Goal: Communication & Community: Participate in discussion

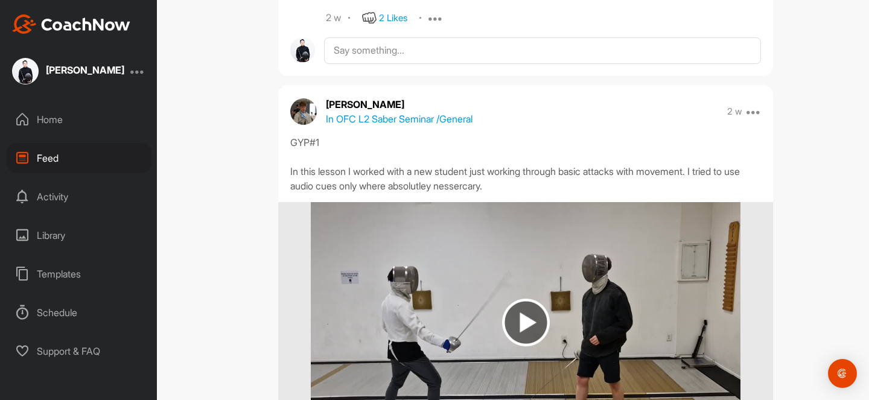
scroll to position [31969, 0]
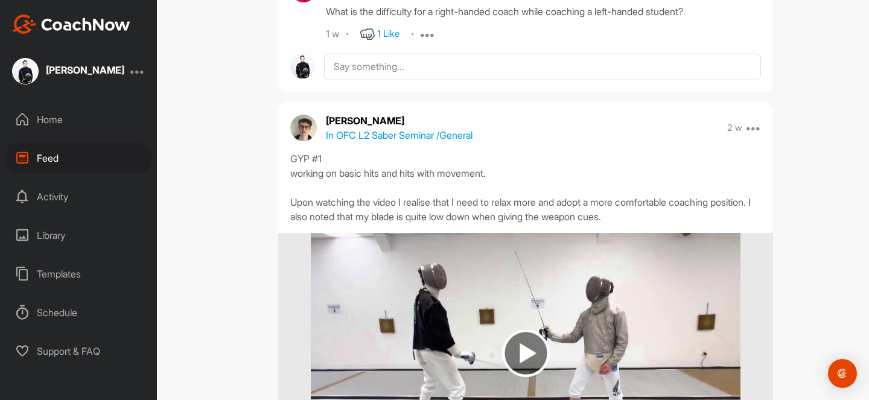
click at [816, 114] on div "Feed Filter Media Type Images Videos Notes Audio Documents Author [PERSON_NAME]…" at bounding box center [525, 200] width 687 height 400
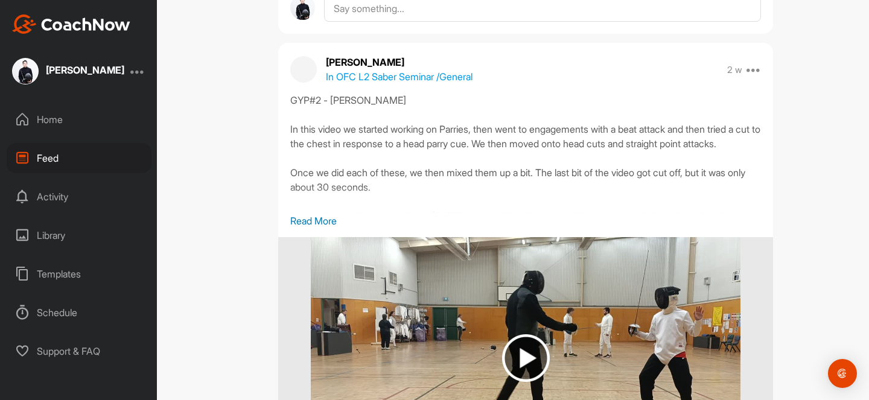
scroll to position [21531, 0]
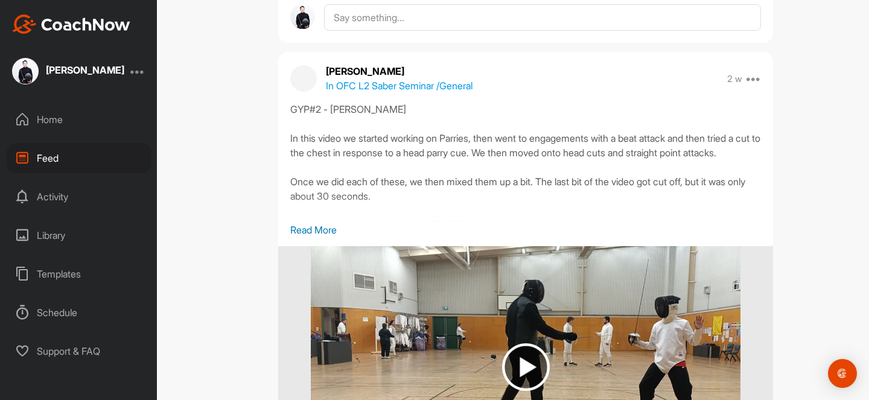
click at [329, 229] on p "Read More" at bounding box center [525, 230] width 471 height 14
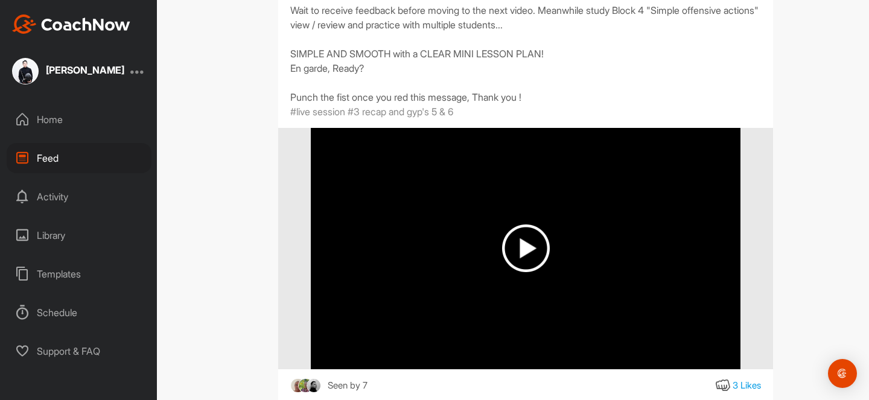
scroll to position [0, 0]
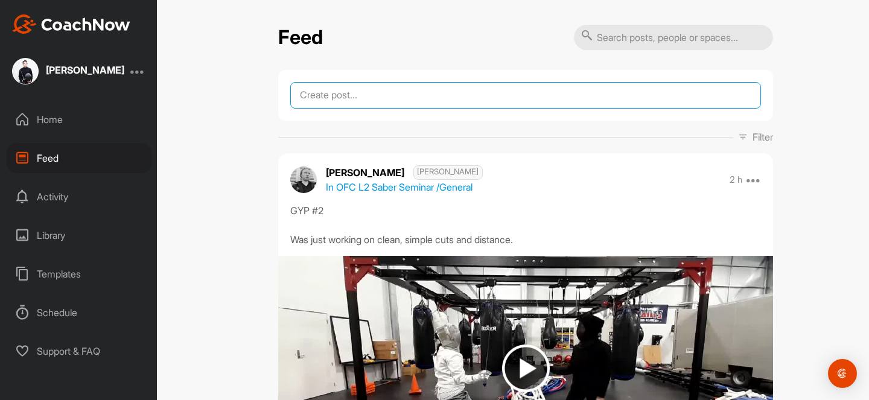
click at [438, 100] on textarea at bounding box center [525, 95] width 471 height 27
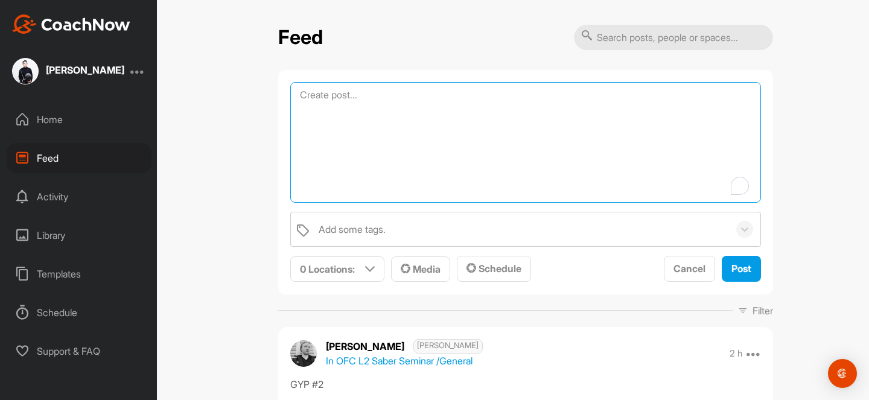
click at [436, 153] on textarea "To enrich screen reader interactions, please activate Accessibility in Grammarl…" at bounding box center [525, 142] width 471 height 121
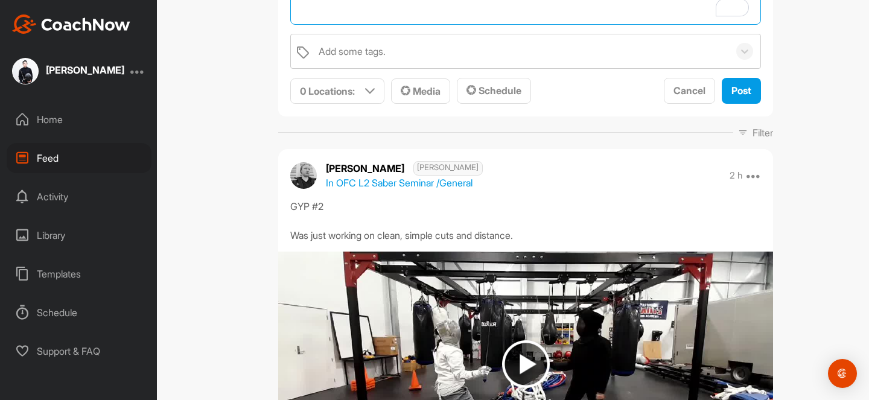
scroll to position [227, 0]
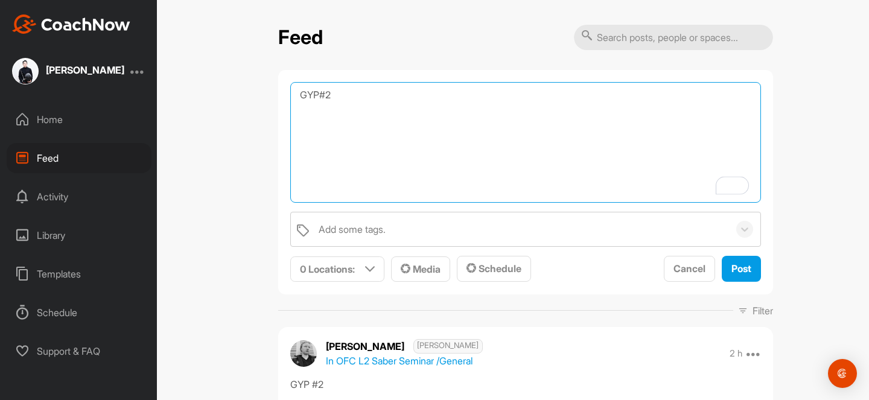
click at [356, 110] on textarea "GYP#2" at bounding box center [525, 142] width 471 height 121
click at [354, 126] on textarea "GYP#2 Topic: Beat blade" at bounding box center [525, 142] width 471 height 121
click at [418, 123] on textarea "GYP#2 Topic: Beat attack blade" at bounding box center [525, 142] width 471 height 121
click at [427, 270] on span "Media" at bounding box center [421, 269] width 40 height 12
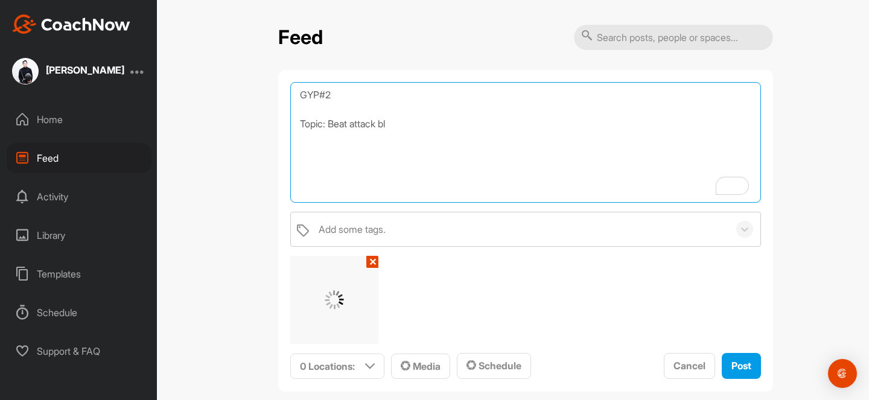
click at [403, 138] on textarea "GYP#2 Topic: Beat attack bl" at bounding box center [525, 142] width 471 height 121
click at [436, 122] on textarea "GYP#2 Topic: Beat attack" at bounding box center [525, 142] width 471 height 121
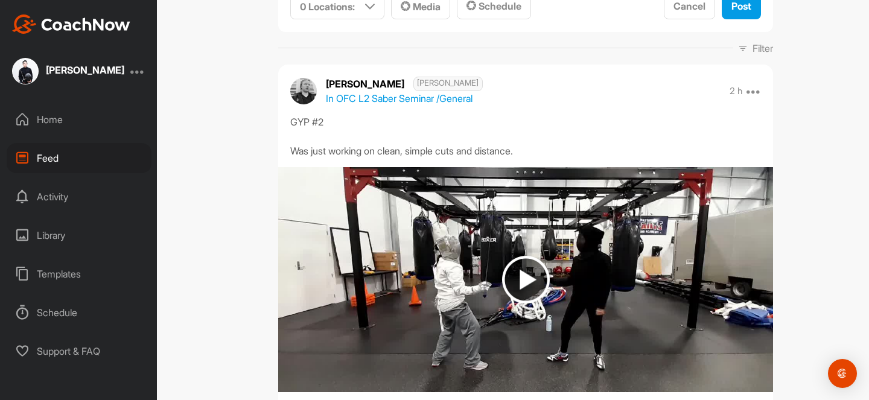
scroll to position [392, 0]
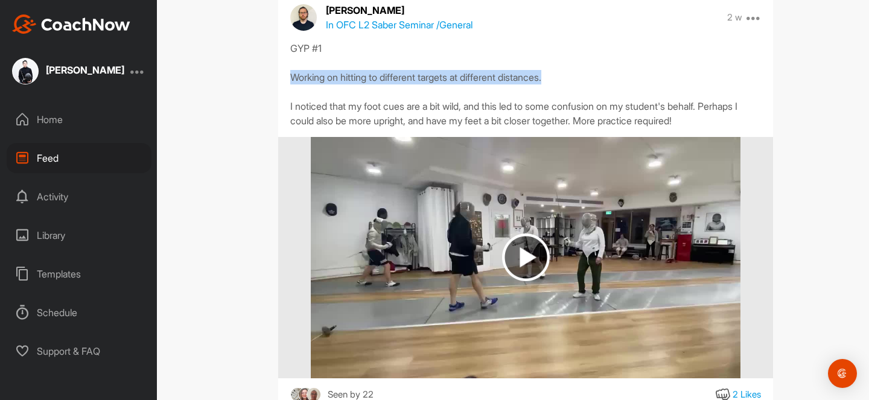
drag, startPoint x: 568, startPoint y: 120, endPoint x: 285, endPoint y: 116, distance: 282.4
click at [285, 116] on div "GYP #1 Working on hitting to different targets at different distances. I notice…" at bounding box center [525, 84] width 495 height 87
copy div "Working on hitting to different targets at different distances."
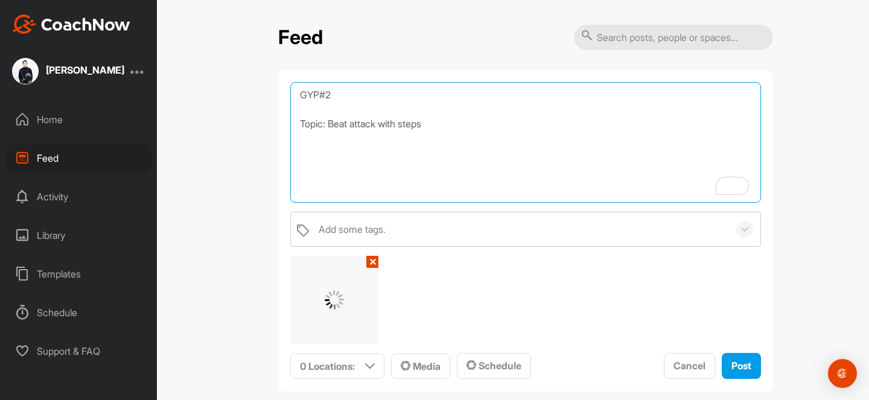
drag, startPoint x: 454, startPoint y: 124, endPoint x: 330, endPoint y: 129, distance: 123.8
click at [330, 129] on textarea "GYP#2 Topic: Beat attack with steps" at bounding box center [525, 142] width 471 height 121
paste textarea "Working on hitting to different targets at different distances."
click at [424, 129] on textarea "GYP#2 Topic: Working on hitting to different targets at different distances." at bounding box center [525, 142] width 471 height 121
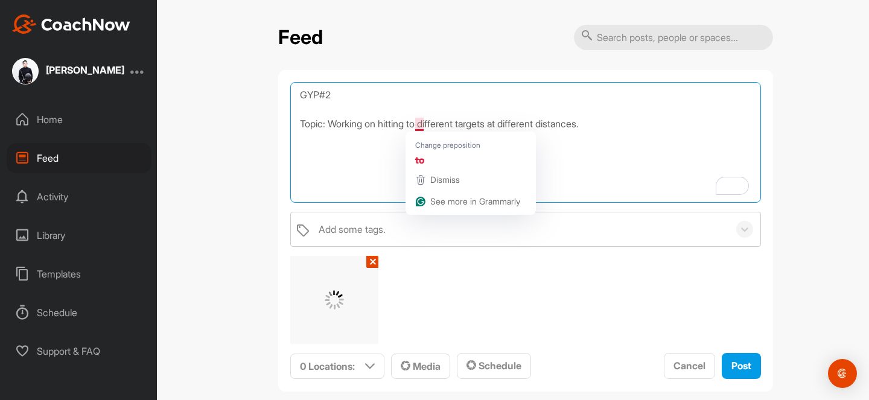
click at [454, 122] on textarea "GYP#2 Topic: Working on hitting to different targets at different distances." at bounding box center [525, 142] width 471 height 121
click at [495, 123] on textarea "GYP#2 Topic: Working on hitting to different targets at different distances." at bounding box center [525, 142] width 471 height 121
drag, startPoint x: 384, startPoint y: 127, endPoint x: 422, endPoint y: 128, distance: 38.6
click at [422, 128] on textarea "GYP#2 Topic: Working on hitting to different targets at different distances." at bounding box center [525, 142] width 471 height 121
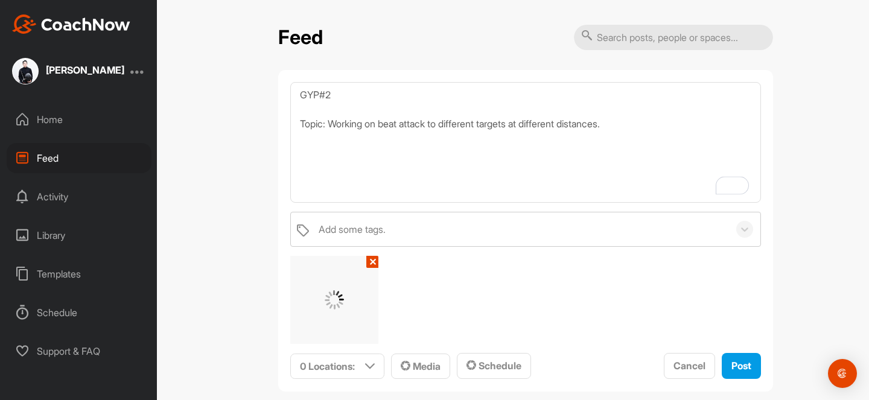
click at [792, 136] on div "Feed GYP#2 Topic: Working on beat attack to different targets at different dist…" at bounding box center [525, 200] width 687 height 400
click at [486, 127] on textarea "GYP#2 Topic: Working on beat attack to different targets at different distances." at bounding box center [525, 142] width 471 height 121
click at [564, 127] on textarea "GYP#2 Topic: Working on beat attack to different targets at different distances." at bounding box center [525, 142] width 471 height 121
click at [627, 126] on textarea "GYP#2 Topic: Working on beat attack to different targets at different distances." at bounding box center [525, 142] width 471 height 121
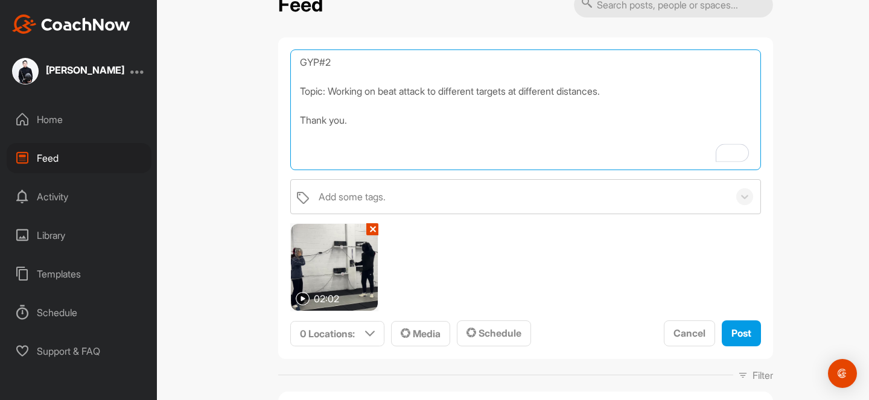
type textarea "GYP#2 Topic: Working on beat attack to different targets at different distances…"
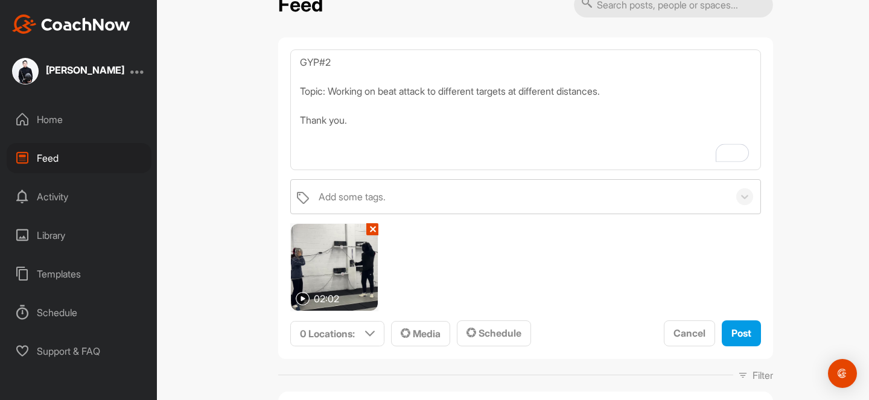
click at [833, 228] on div "Feed GYP#2 Topic: Working on beat attack to different targets at different dist…" at bounding box center [525, 200] width 687 height 400
click at [748, 334] on span "Post" at bounding box center [741, 333] width 20 height 12
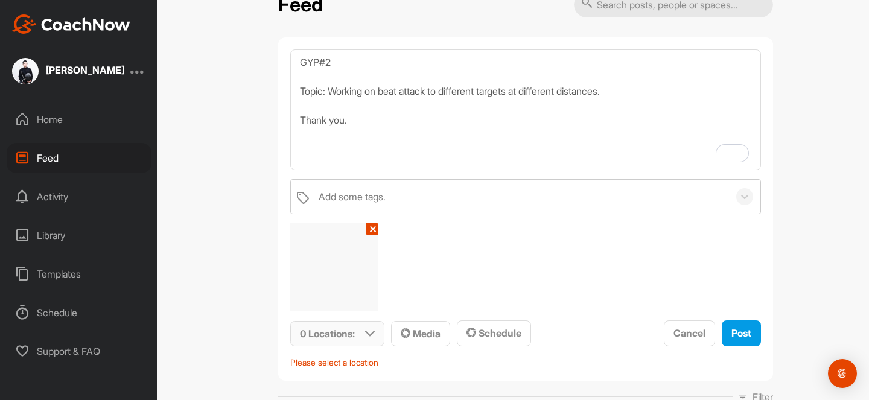
click at [352, 338] on p "0 Locations :" at bounding box center [327, 333] width 55 height 14
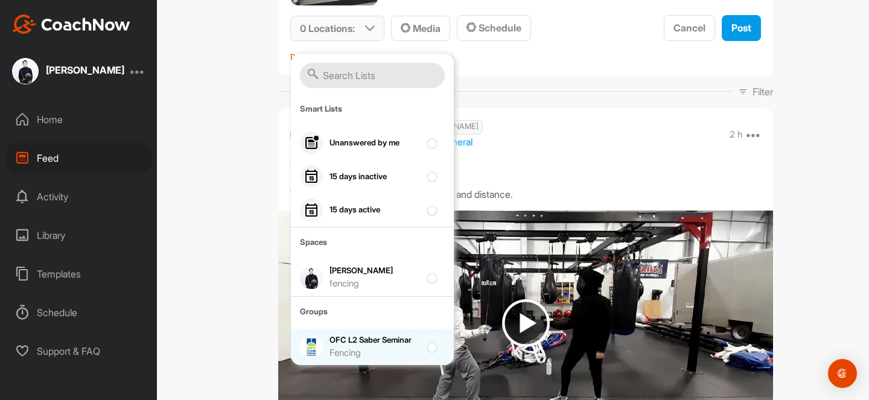
click at [434, 340] on div at bounding box center [435, 347] width 16 height 14
checkbox input "true"
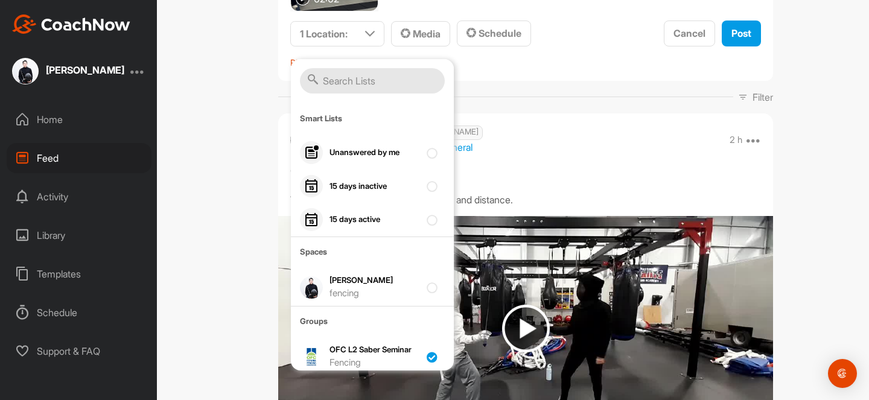
click at [566, 63] on p "Please select a location" at bounding box center [525, 62] width 471 height 13
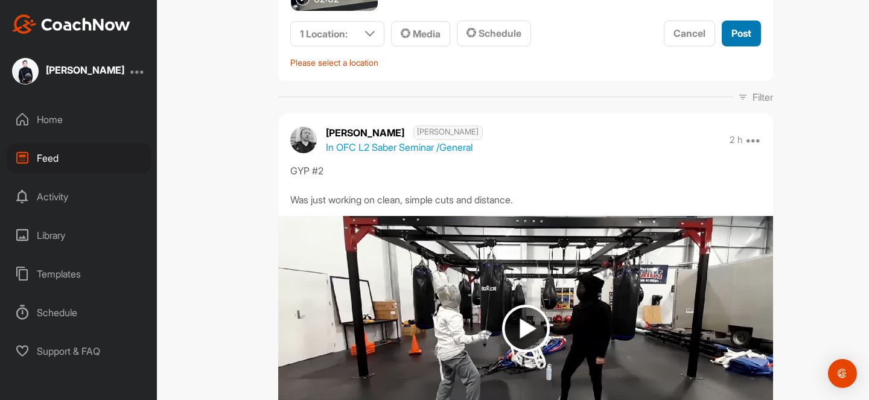
click at [745, 36] on span "Post" at bounding box center [741, 33] width 20 height 12
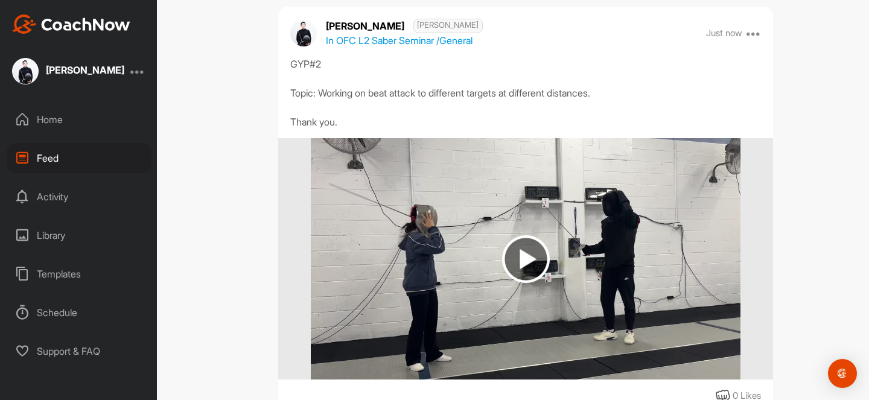
click at [518, 258] on img at bounding box center [526, 259] width 48 height 48
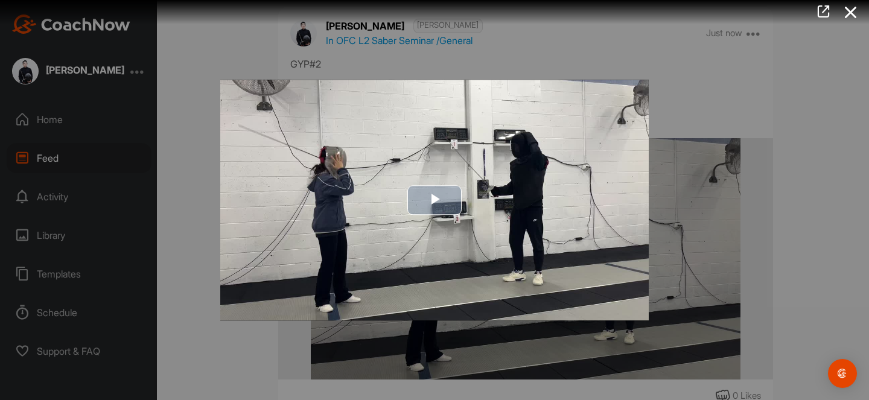
click at [434, 200] on span "Video Player" at bounding box center [434, 200] width 0 height 0
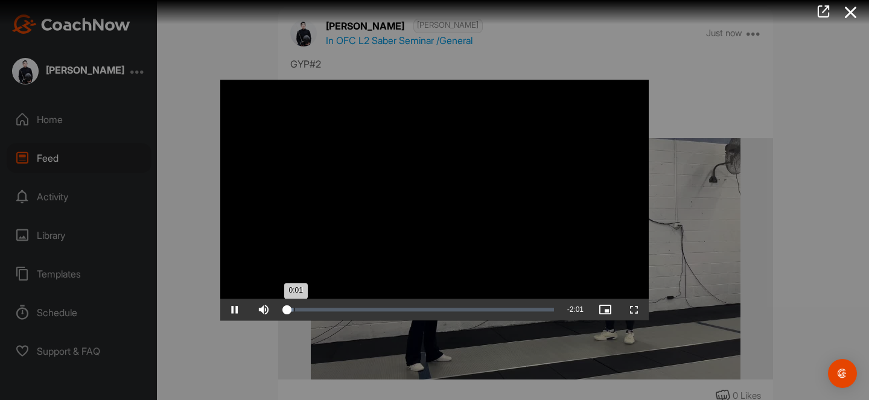
click at [287, 310] on div "0:01" at bounding box center [285, 310] width 3 height 4
click at [294, 310] on div "0:04" at bounding box center [289, 310] width 10 height 4
click at [309, 310] on div "0:11" at bounding box center [296, 310] width 25 height 4
click at [293, 311] on div "41%" at bounding box center [296, 310] width 36 height 22
click at [412, 310] on div "0:57" at bounding box center [348, 310] width 128 height 4
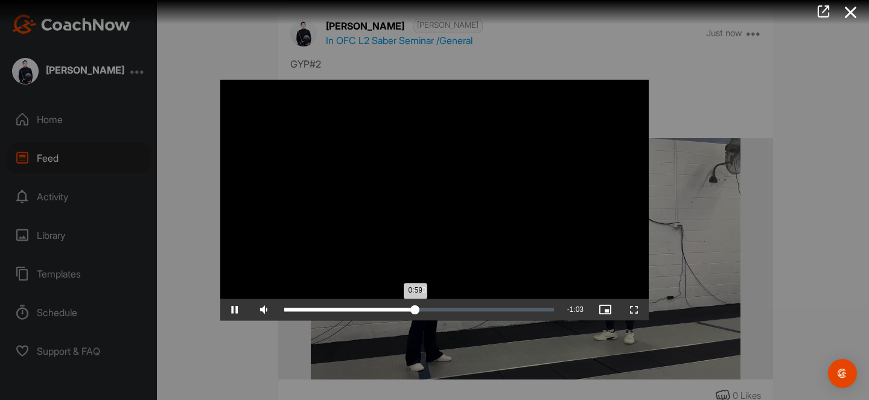
click at [415, 310] on div "0:59" at bounding box center [349, 310] width 131 height 4
click at [420, 308] on div "1:01" at bounding box center [352, 310] width 136 height 4
click at [434, 308] on div "1:07" at bounding box center [359, 310] width 150 height 4
click at [437, 308] on div "1:09" at bounding box center [360, 310] width 153 height 4
click at [433, 308] on div "Loaded : 59.77% 1:07 1:10" at bounding box center [419, 310] width 270 height 4
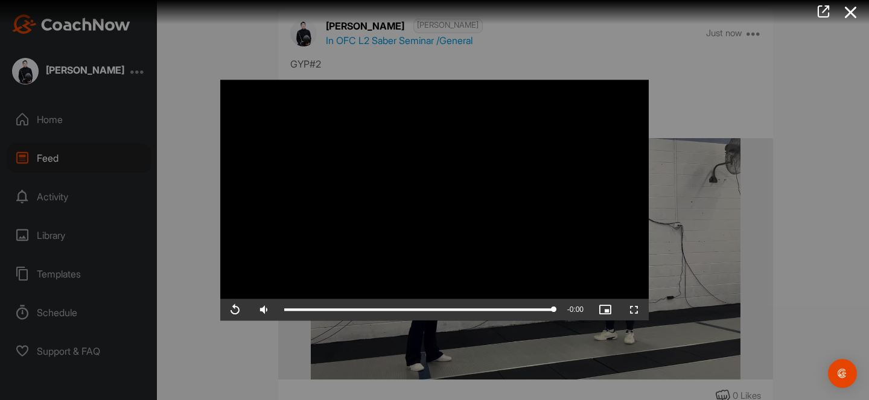
click at [816, 75] on div at bounding box center [434, 200] width 869 height 400
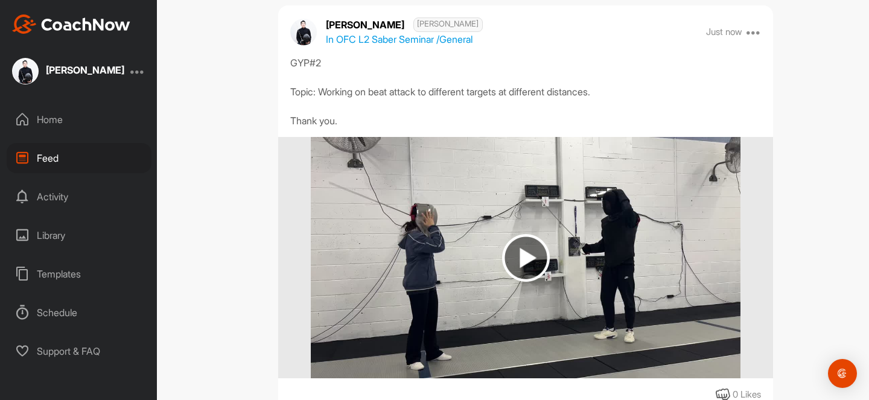
scroll to position [0, 0]
